Goal: Information Seeking & Learning: Learn about a topic

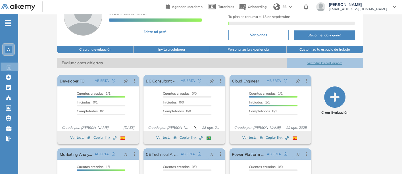
scroll to position [32, 0]
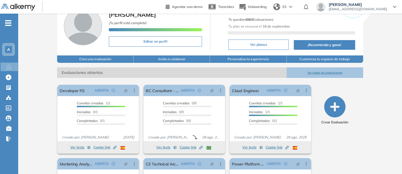
click at [319, 71] on button "Ver todas las evaluaciones" at bounding box center [325, 72] width 76 height 11
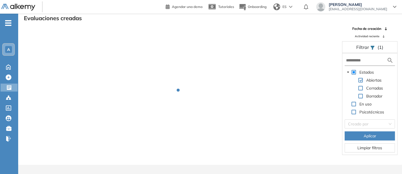
scroll to position [14, 0]
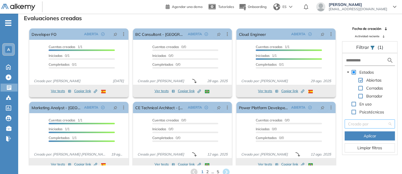
click at [366, 124] on input "search" at bounding box center [367, 124] width 39 height 9
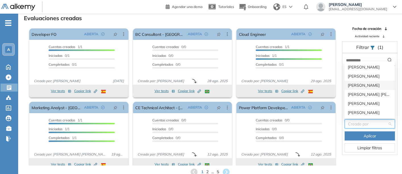
click at [353, 84] on div "[PERSON_NAME]" at bounding box center [369, 85] width 43 height 6
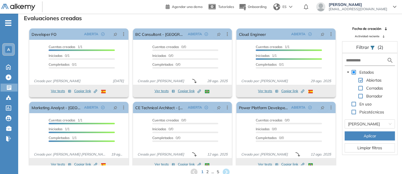
click at [366, 133] on span "Aplicar" at bounding box center [369, 136] width 12 height 6
click at [366, 134] on span "Aplicar" at bounding box center [369, 136] width 12 height 6
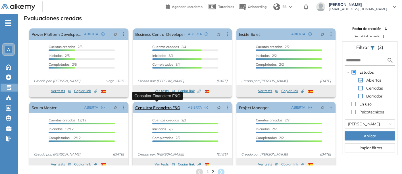
click at [153, 106] on link "Consultor Financiero F&O" at bounding box center [157, 107] width 45 height 11
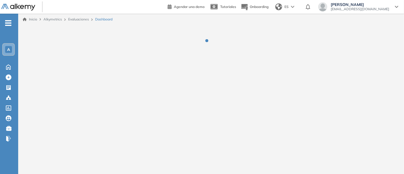
click at [153, 106] on div "Inicio Alkymetrics Evaluaciones Dashboard" at bounding box center [211, 89] width 386 height 151
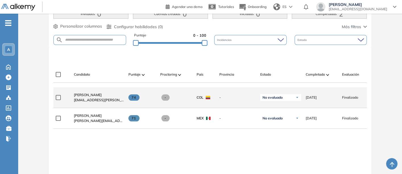
scroll to position [158, 0]
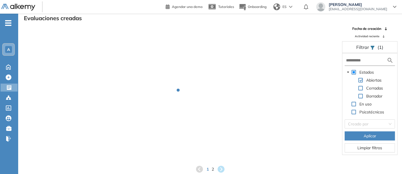
scroll to position [14, 0]
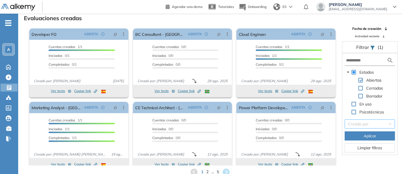
click at [364, 123] on input "search" at bounding box center [367, 124] width 39 height 9
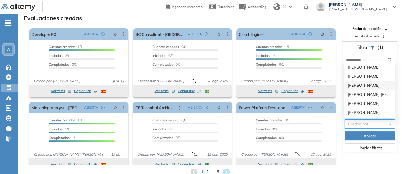
click at [356, 82] on div "[PERSON_NAME]" at bounding box center [369, 85] width 43 height 6
click at [356, 82] on span at bounding box center [354, 80] width 7 height 7
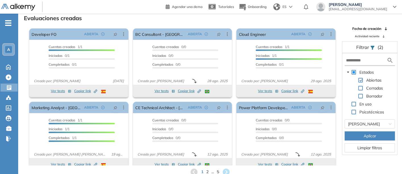
click at [362, 134] on button "Aplicar" at bounding box center [369, 135] width 50 height 9
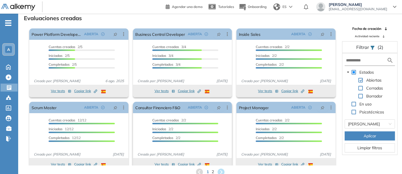
scroll to position [7, 0]
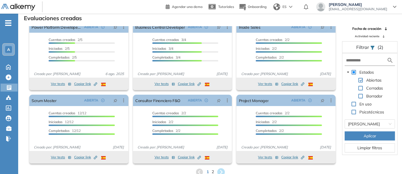
click at [221, 170] on icon at bounding box center [221, 172] width 8 height 8
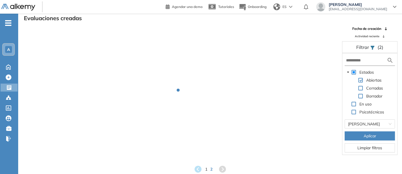
scroll to position [0, 0]
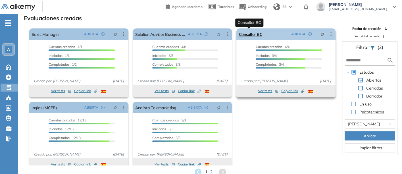
click at [248, 33] on link "Consultor BC" at bounding box center [251, 33] width 24 height 11
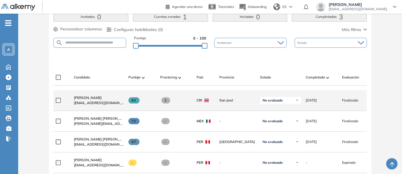
scroll to position [158, 0]
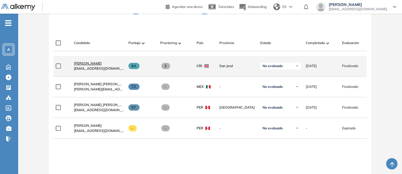
click at [81, 63] on span "[PERSON_NAME]" at bounding box center [88, 63] width 28 height 4
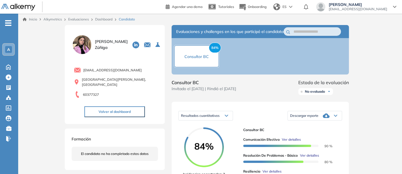
click at [83, 42] on img at bounding box center [82, 44] width 21 height 21
click at [83, 43] on img at bounding box center [82, 44] width 21 height 21
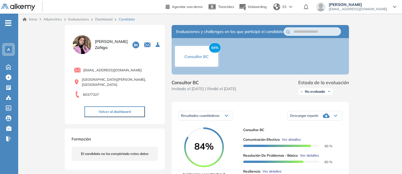
click at [83, 43] on img at bounding box center [82, 44] width 21 height 21
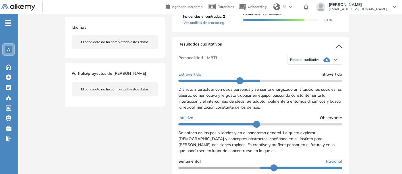
click at [306, 61] on div "Reporte cualitativo" at bounding box center [315, 59] width 54 height 11
click at [297, 80] on li "Reporte sin Afinidad AI" at bounding box center [307, 77] width 34 height 6
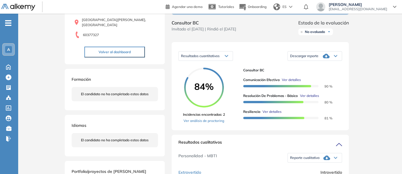
scroll to position [95, 0]
